Goal: Check status: Check status

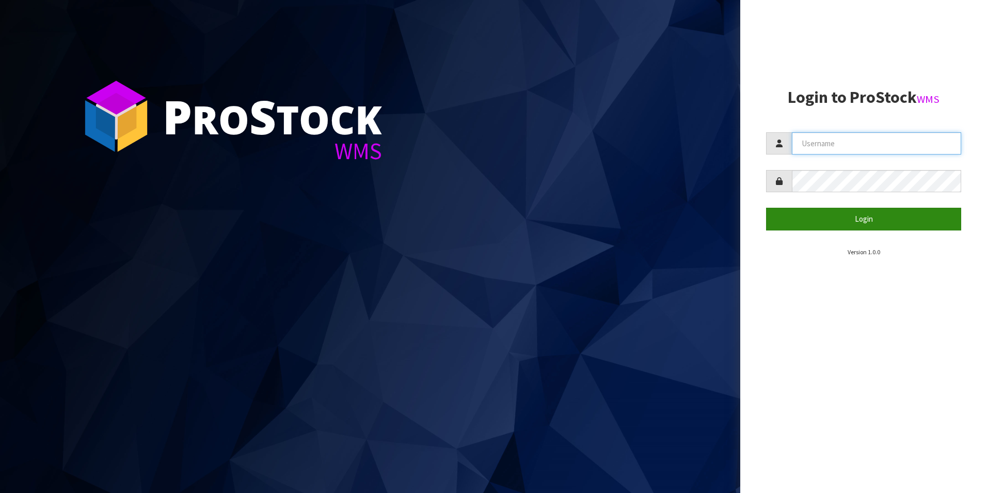
type input "NEOGEN"
click at [254, 72] on button "Login" at bounding box center [863, 219] width 195 height 22
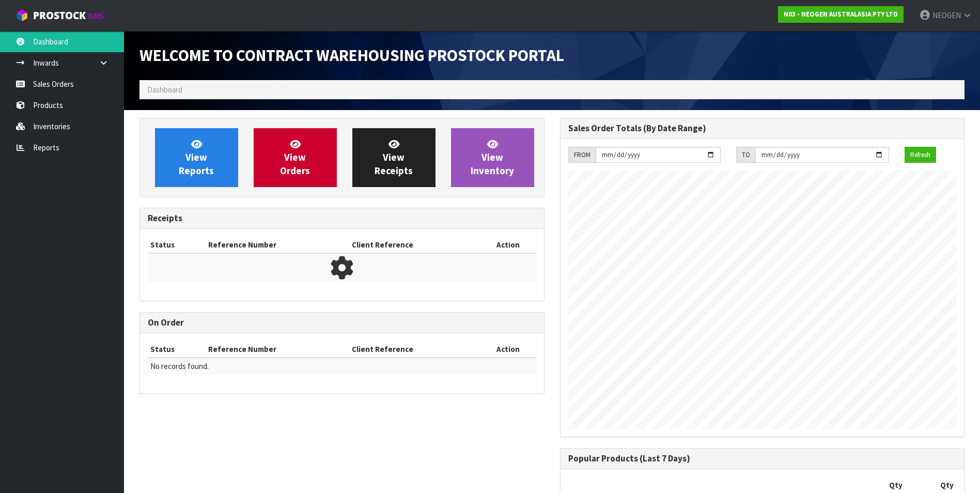
scroll to position [595, 420]
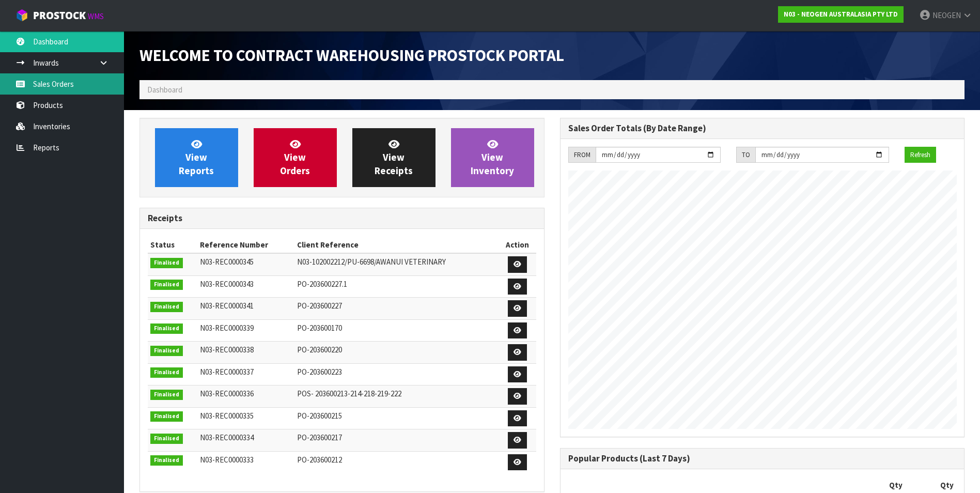
click at [40, 72] on link "Sales Orders" at bounding box center [62, 83] width 124 height 21
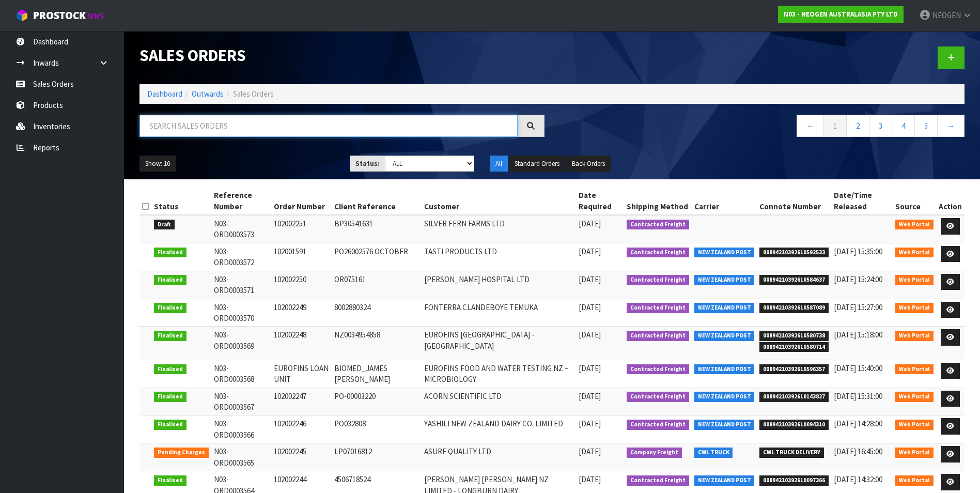
click at [178, 72] on input "text" at bounding box center [328, 126] width 378 height 22
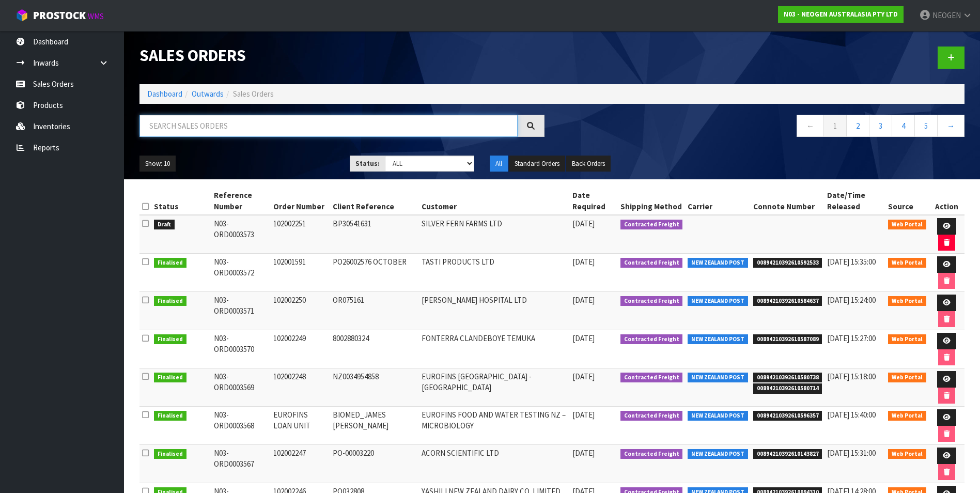
paste input "102002233"
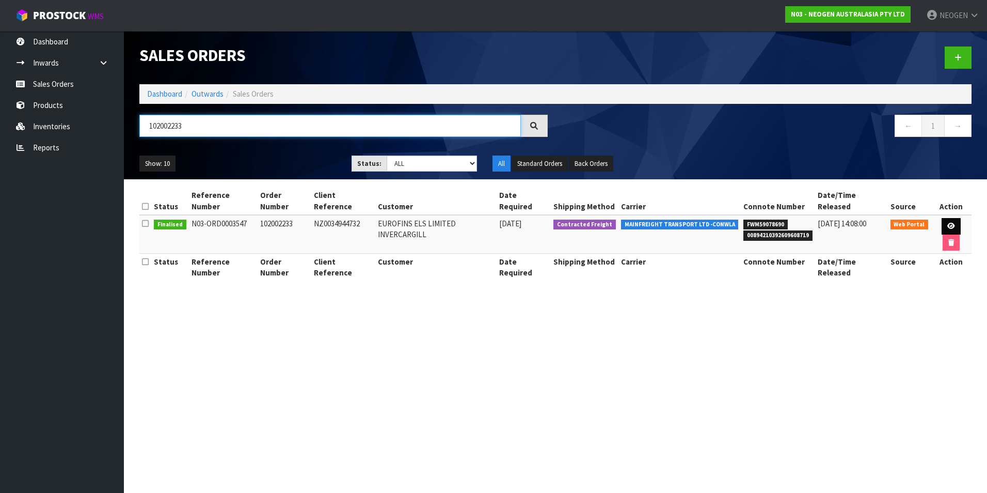
type input "102002233"
click at [254, 72] on icon at bounding box center [952, 226] width 8 height 7
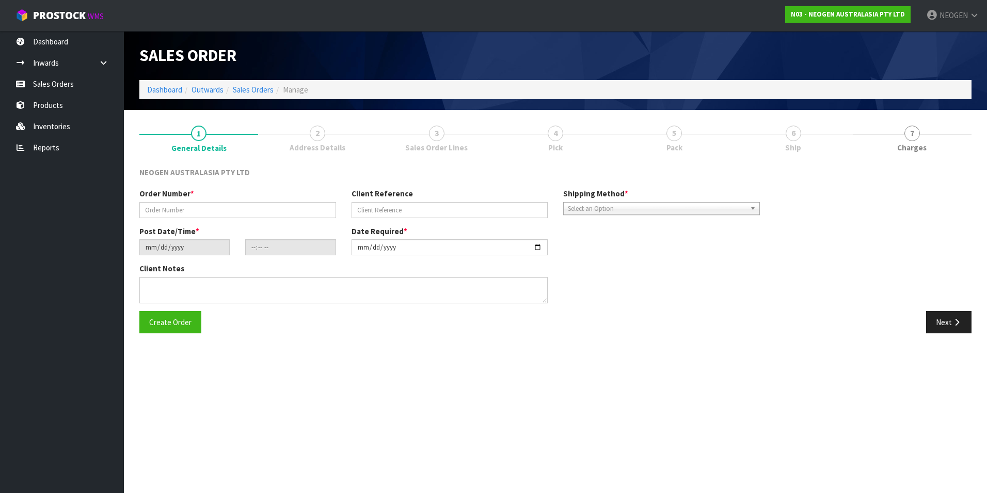
type input "102002233"
type input "NZ0034944732"
type input "[DATE]"
type input "10:31:00.000"
type input "[DATE]"
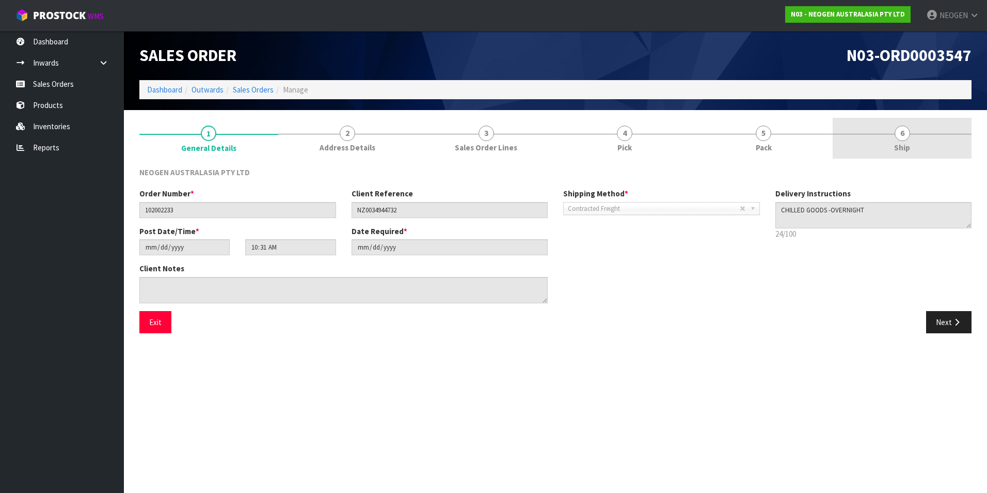
click at [254, 72] on span "6" at bounding box center [902, 132] width 15 height 15
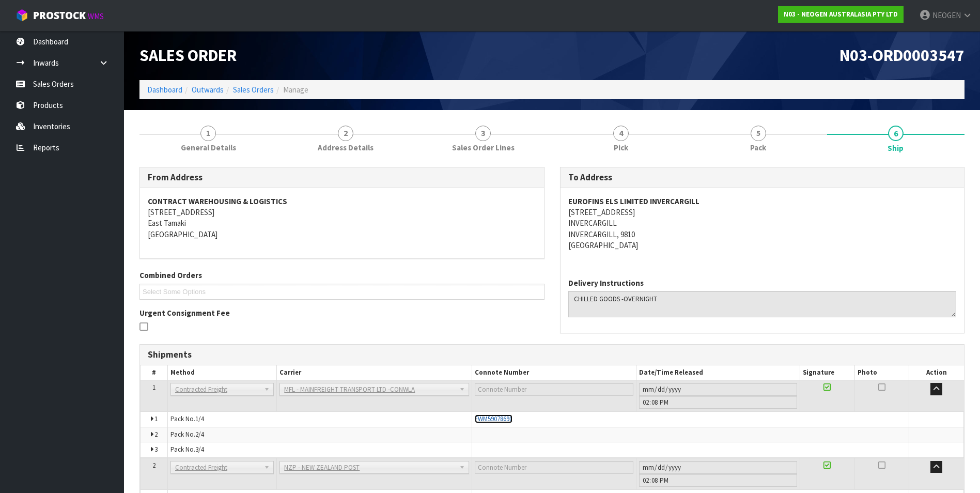
click at [254, 72] on span "FWM59078690" at bounding box center [494, 418] width 38 height 9
